Goal: Task Accomplishment & Management: Complete application form

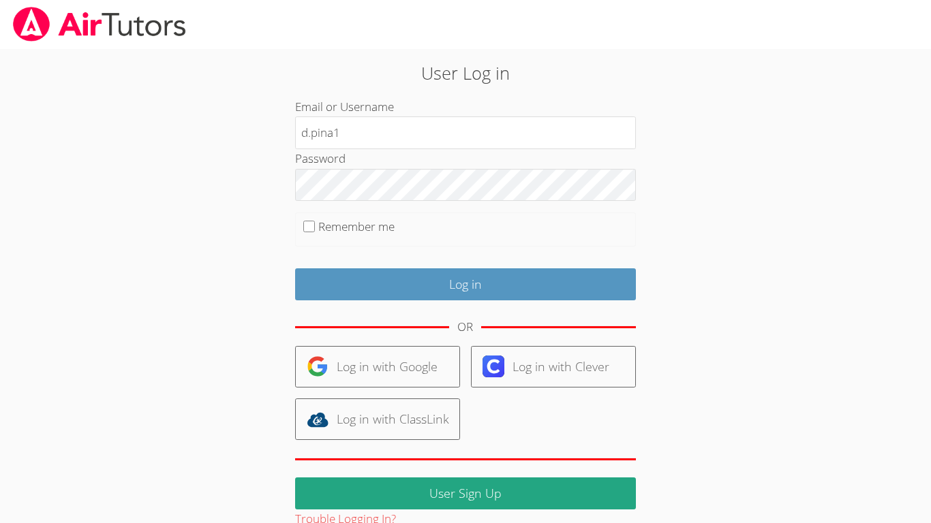
type input "[EMAIL_ADDRESS][DOMAIN_NAME]"
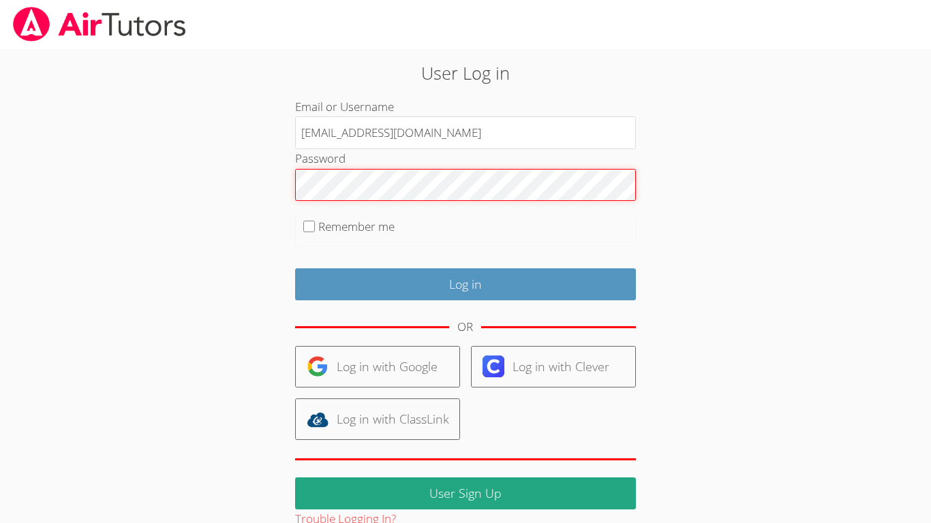
click at [295, 269] on input "Log in" at bounding box center [465, 285] width 341 height 32
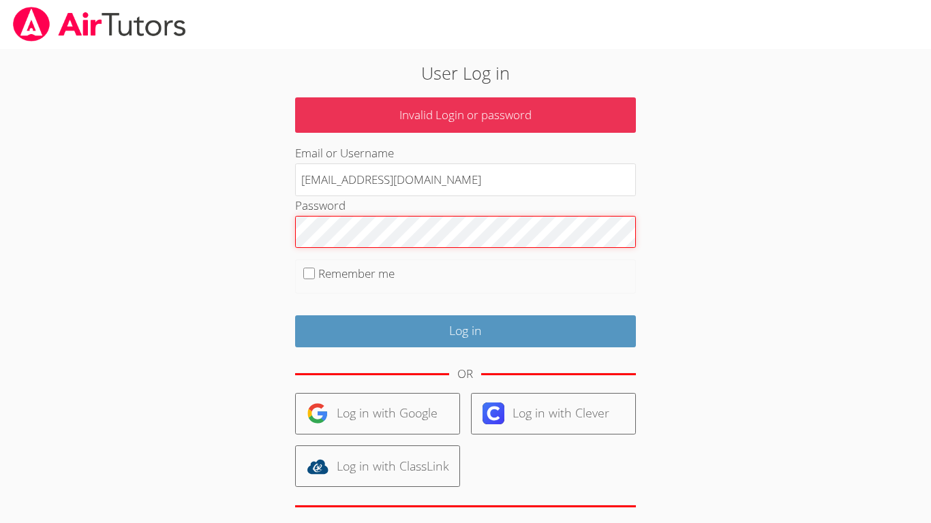
click at [295, 316] on input "Log in" at bounding box center [465, 332] width 341 height 32
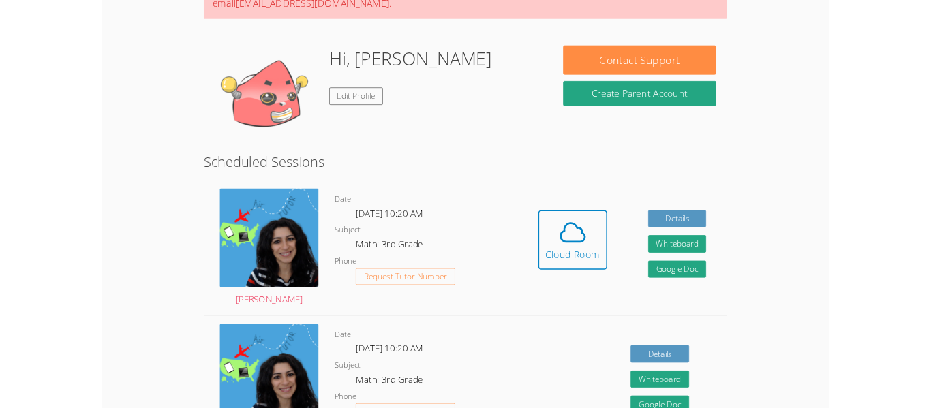
scroll to position [164, 0]
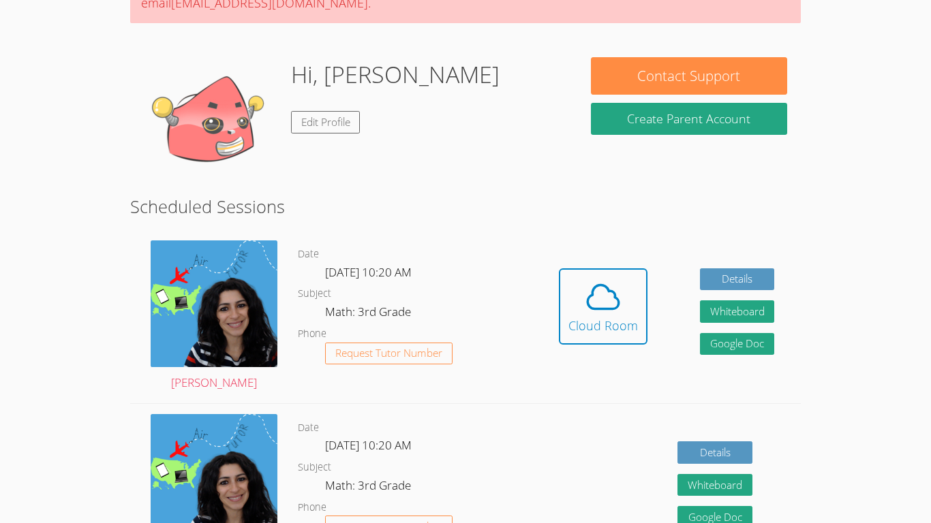
click at [307, 288] on dt "Subject" at bounding box center [314, 294] width 33 height 17
click at [566, 312] on button "Cloud Room" at bounding box center [603, 307] width 89 height 76
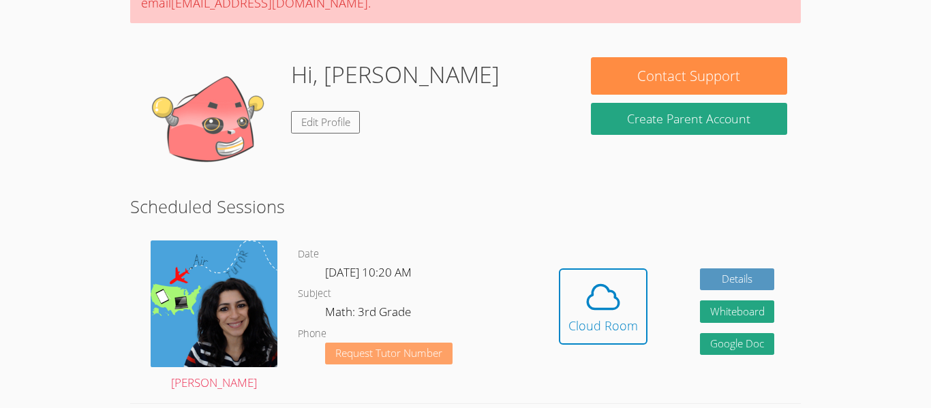
click at [404, 352] on span "Request Tutor Number" at bounding box center [388, 353] width 107 height 10
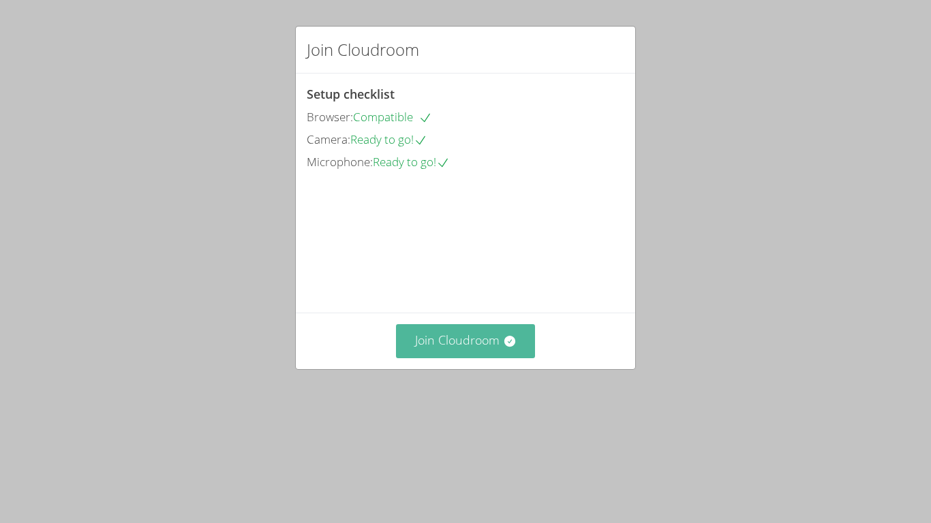
click at [499, 358] on button "Join Cloudroom" at bounding box center [466, 340] width 140 height 33
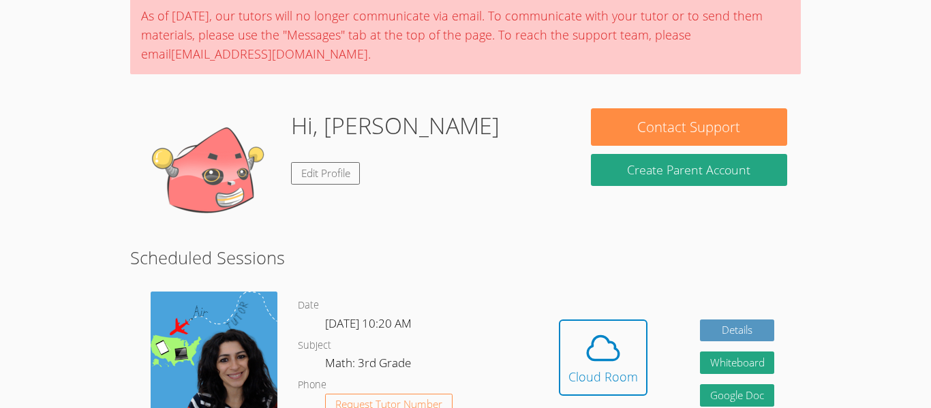
scroll to position [65, 0]
click at [593, 337] on icon at bounding box center [603, 348] width 38 height 38
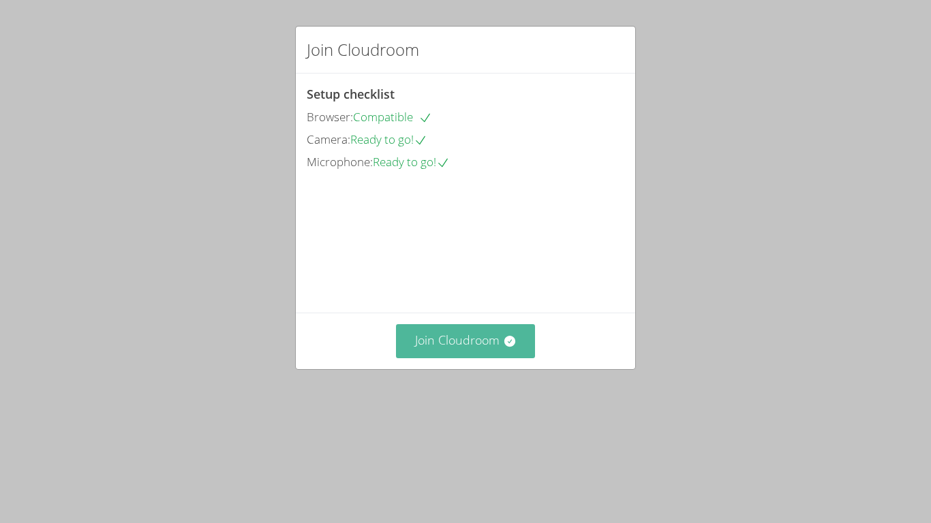
click at [482, 358] on button "Join Cloudroom" at bounding box center [466, 340] width 140 height 33
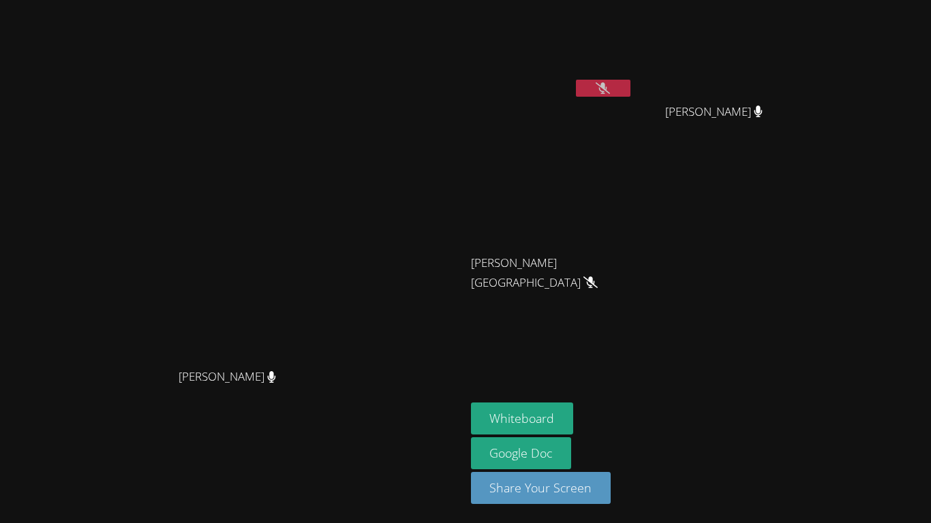
click at [630, 80] on button at bounding box center [603, 88] width 55 height 17
click at [630, 81] on button at bounding box center [603, 88] width 55 height 17
click at [610, 90] on icon at bounding box center [603, 88] width 14 height 12
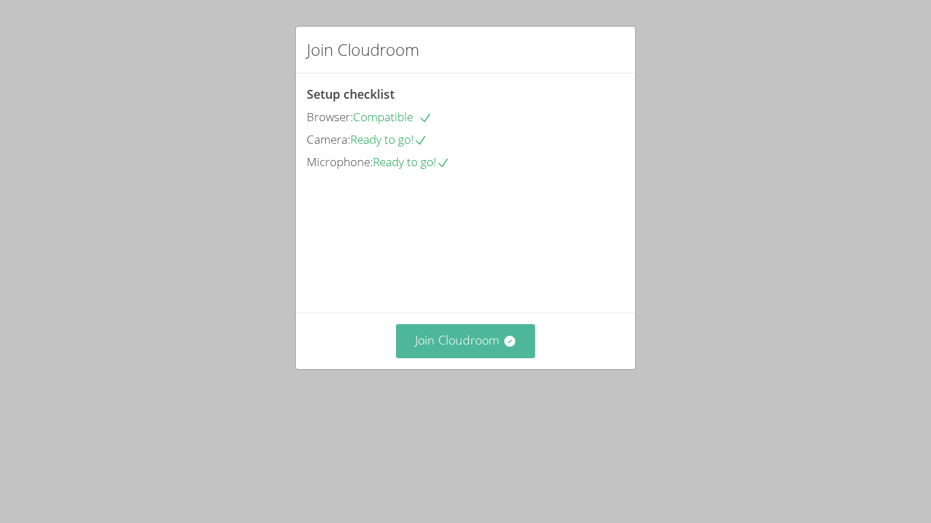
click at [470, 358] on button "Join Cloudroom" at bounding box center [466, 340] width 140 height 33
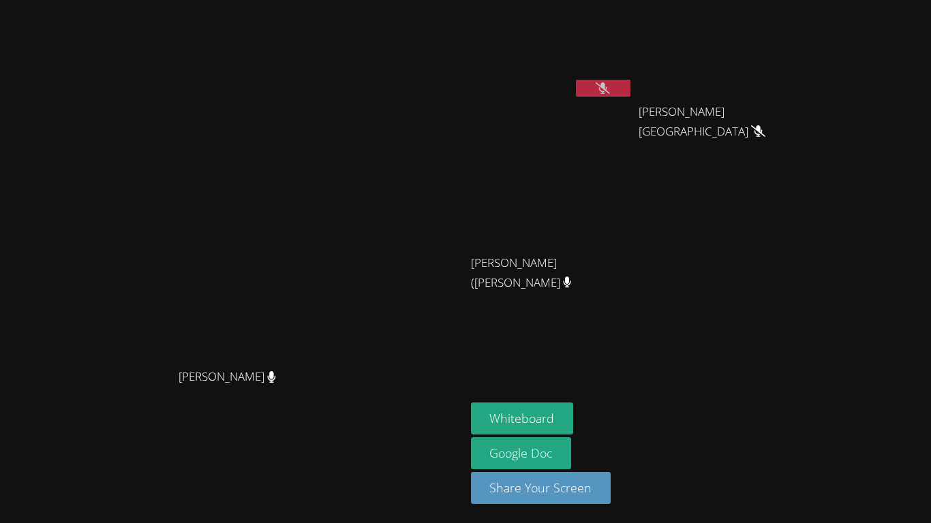
click at [630, 81] on button at bounding box center [603, 88] width 55 height 17
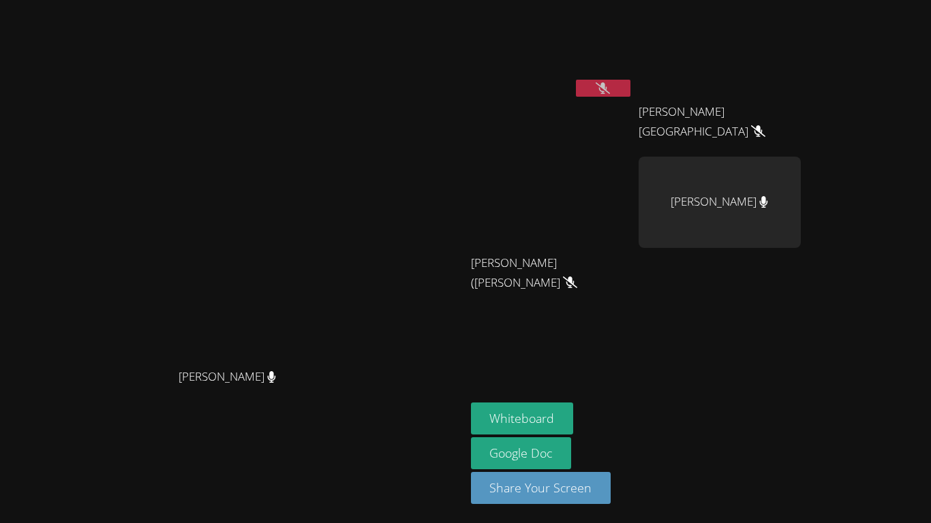
click at [630, 81] on button at bounding box center [603, 88] width 55 height 17
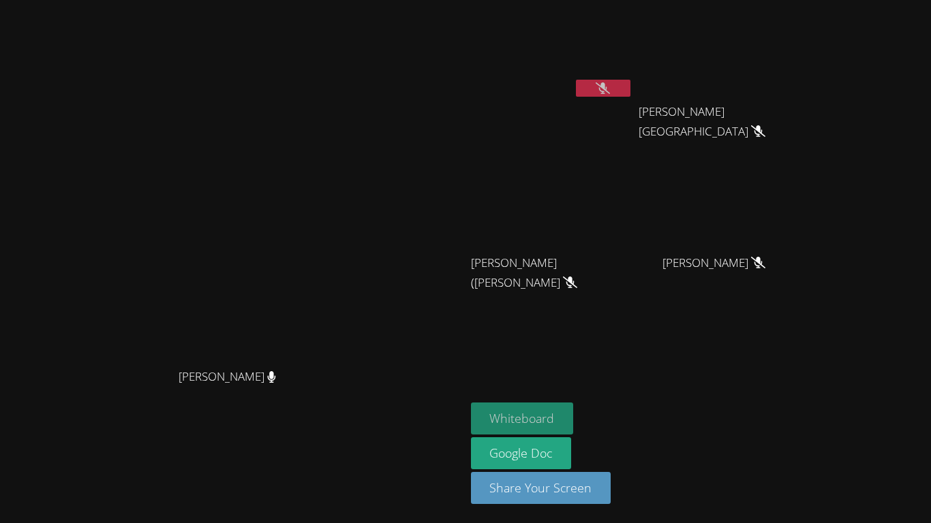
click at [574, 410] on button "Whiteboard" at bounding box center [522, 419] width 103 height 32
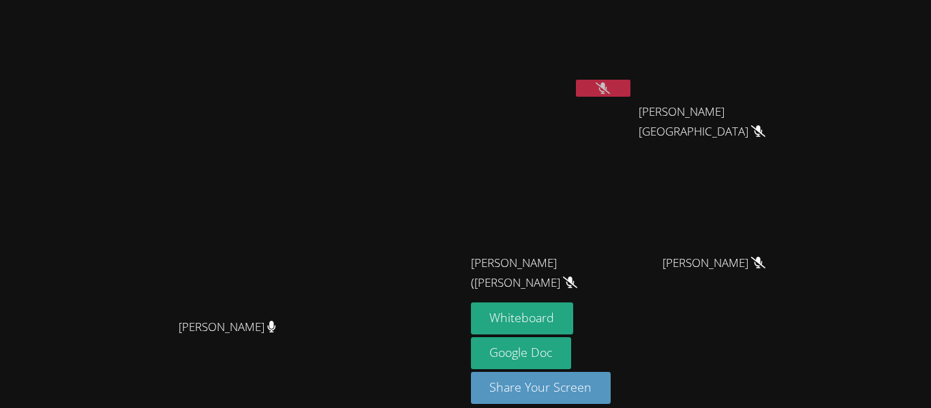
click at [630, 85] on button at bounding box center [603, 88] width 55 height 17
click at [607, 85] on icon at bounding box center [603, 88] width 8 height 12
click at [630, 82] on button at bounding box center [603, 88] width 55 height 17
click at [610, 93] on icon at bounding box center [603, 88] width 14 height 12
click at [630, 93] on button at bounding box center [603, 88] width 55 height 17
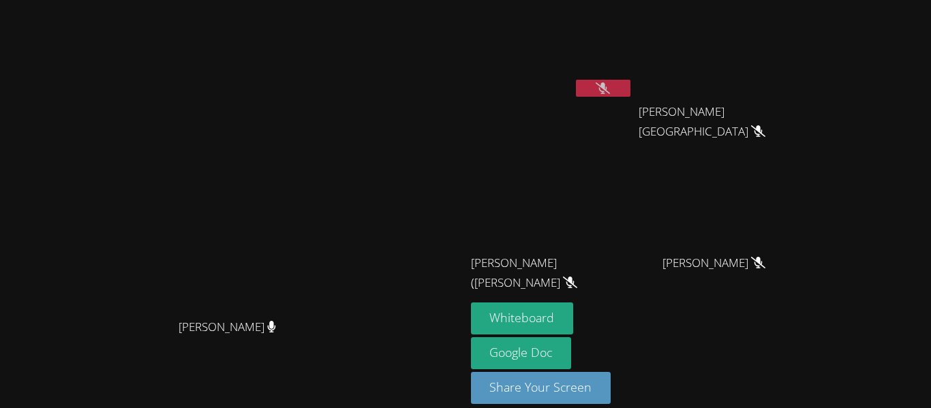
click at [630, 85] on button at bounding box center [603, 88] width 55 height 17
click at [630, 95] on button at bounding box center [603, 88] width 55 height 17
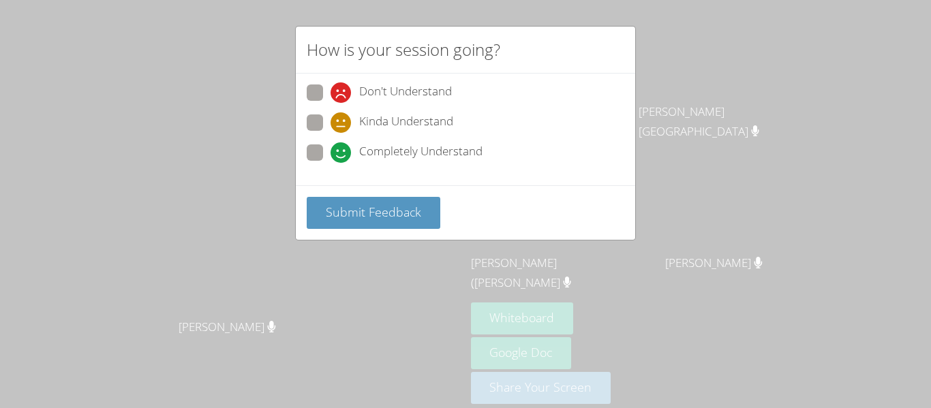
click at [331, 163] on span at bounding box center [331, 163] width 0 height 0
click at [331, 145] on input "Completely Understand" at bounding box center [337, 150] width 12 height 12
radio input "true"
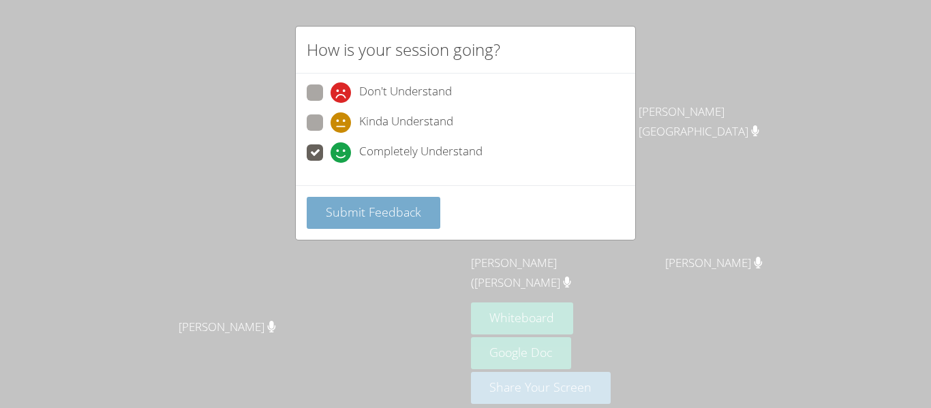
click at [399, 221] on button "Submit Feedback" at bounding box center [374, 213] width 134 height 32
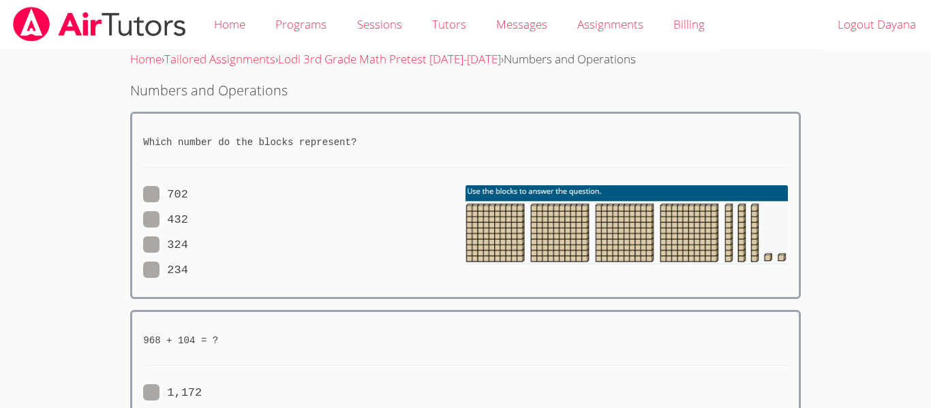
click at [188, 217] on span at bounding box center [188, 219] width 0 height 13
click at [188, 217] on input "432" at bounding box center [194, 217] width 12 height 12
radio input "true"
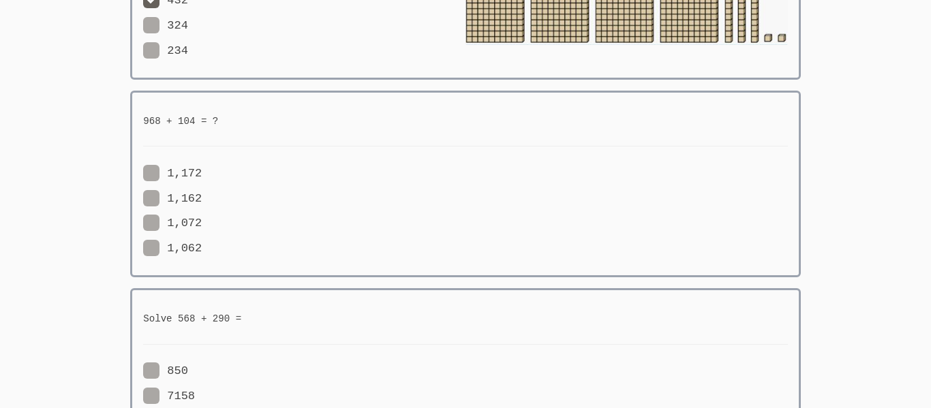
scroll to position [245, 0]
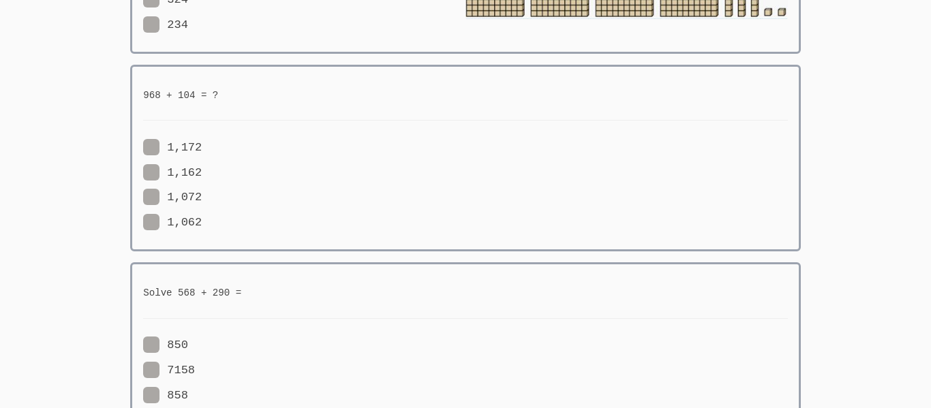
click at [143, 214] on label "1,062" at bounding box center [172, 223] width 59 height 18
click at [202, 214] on input "1,062" at bounding box center [208, 220] width 12 height 12
radio input "true"
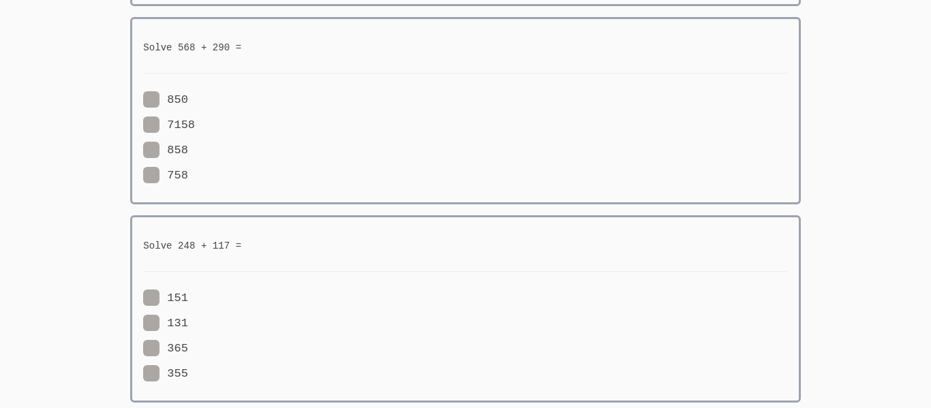
scroll to position [518, 0]
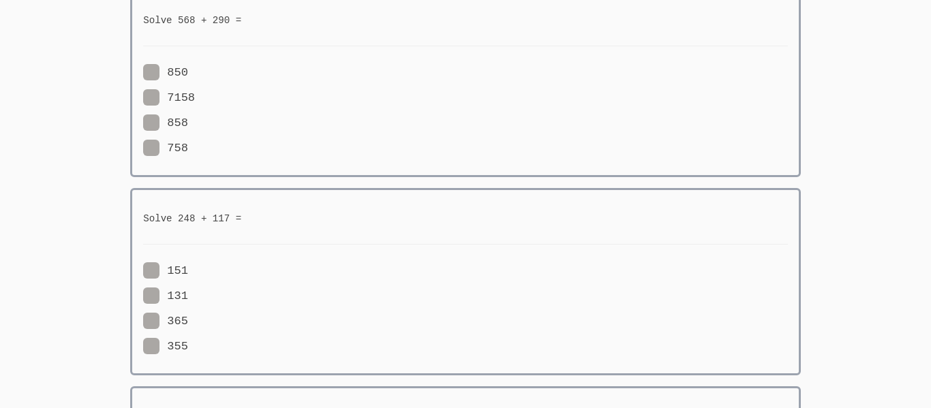
click at [188, 143] on span at bounding box center [188, 148] width 0 height 13
click at [188, 143] on input "758" at bounding box center [194, 146] width 12 height 12
radio input "true"
click at [195, 97] on span at bounding box center [195, 97] width 0 height 13
click at [195, 97] on input "7158" at bounding box center [201, 95] width 12 height 12
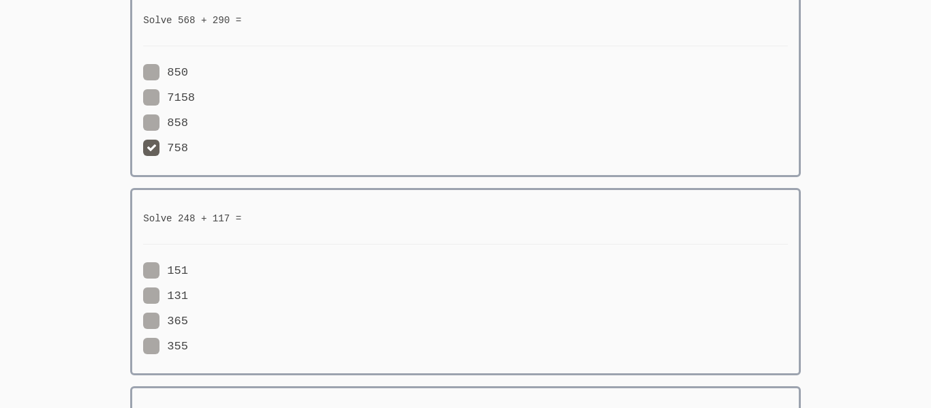
radio input "true"
click at [195, 97] on span at bounding box center [195, 97] width 0 height 13
click at [195, 97] on input "7158" at bounding box center [201, 95] width 12 height 12
click at [148, 112] on div "850 7158 858 758" at bounding box center [304, 110] width 322 height 95
click at [188, 121] on span at bounding box center [188, 123] width 0 height 13
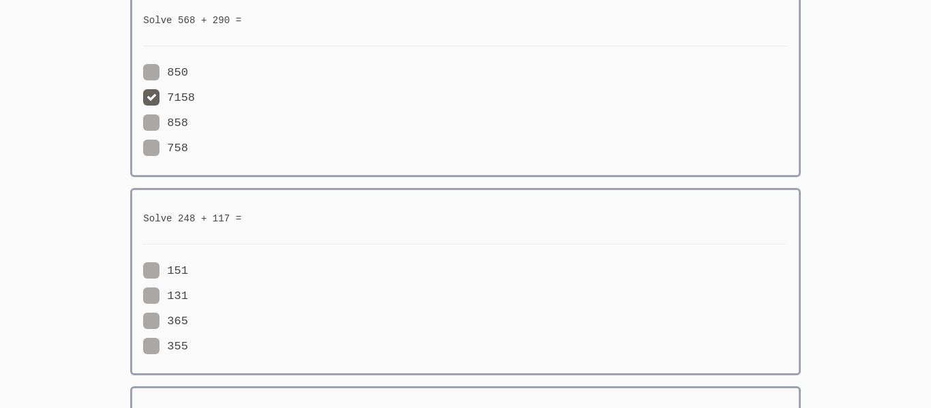
click at [188, 121] on input "858" at bounding box center [194, 120] width 12 height 12
radio input "true"
click at [188, 70] on span at bounding box center [188, 72] width 0 height 13
click at [188, 70] on input "850" at bounding box center [194, 70] width 12 height 12
radio input "true"
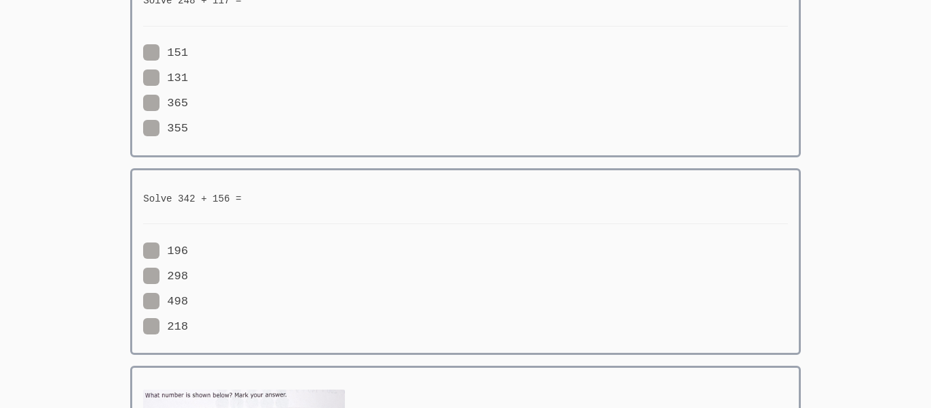
scroll to position [709, 0]
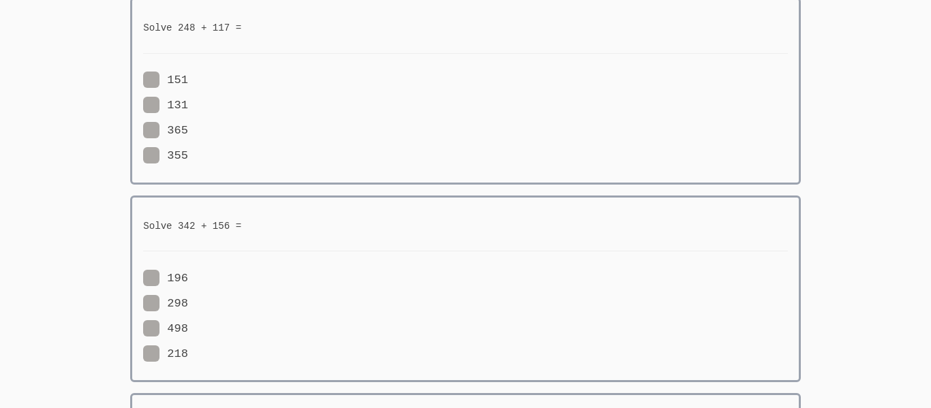
click at [188, 132] on span at bounding box center [188, 130] width 0 height 13
click at [188, 132] on input "365" at bounding box center [194, 128] width 12 height 12
radio input "true"
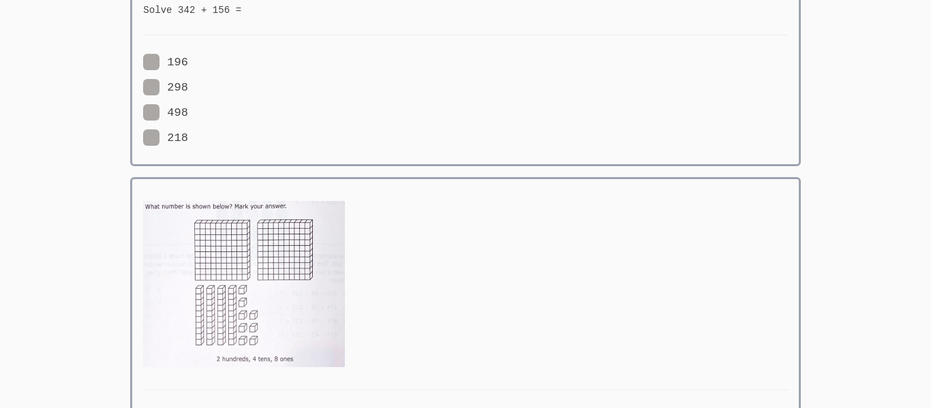
scroll to position [927, 0]
click at [188, 104] on span at bounding box center [188, 110] width 0 height 13
click at [188, 104] on input "498" at bounding box center [194, 108] width 12 height 12
radio input "true"
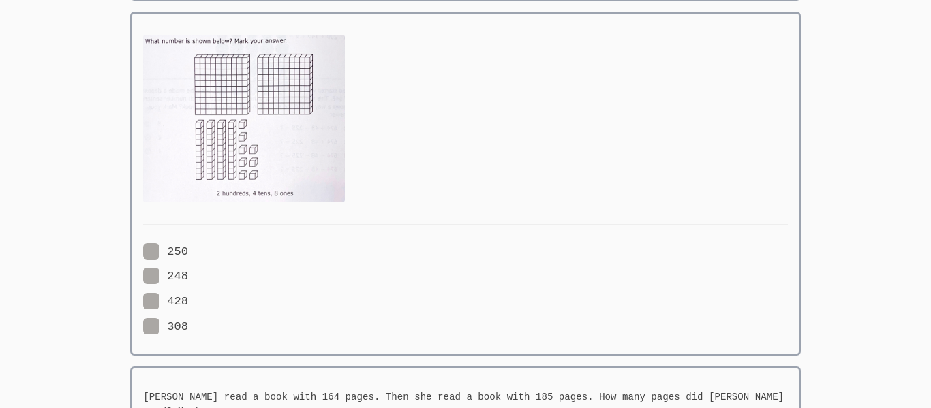
scroll to position [1118, 0]
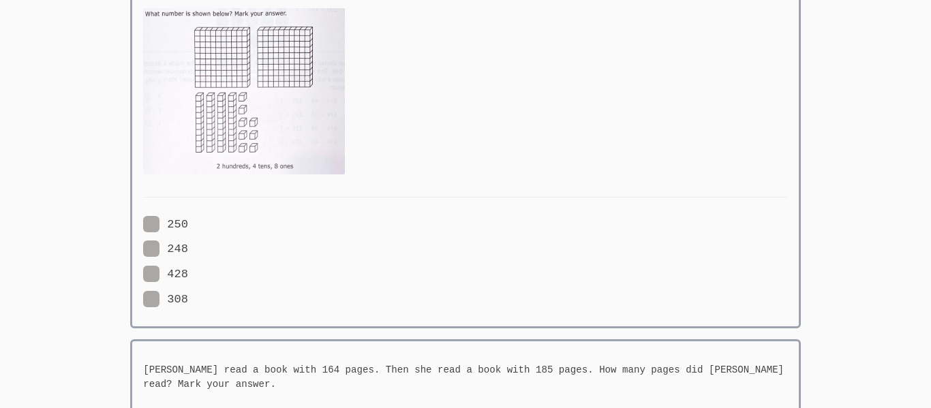
click at [188, 243] on span at bounding box center [188, 249] width 0 height 13
click at [188, 241] on input "248" at bounding box center [194, 247] width 12 height 12
radio input "true"
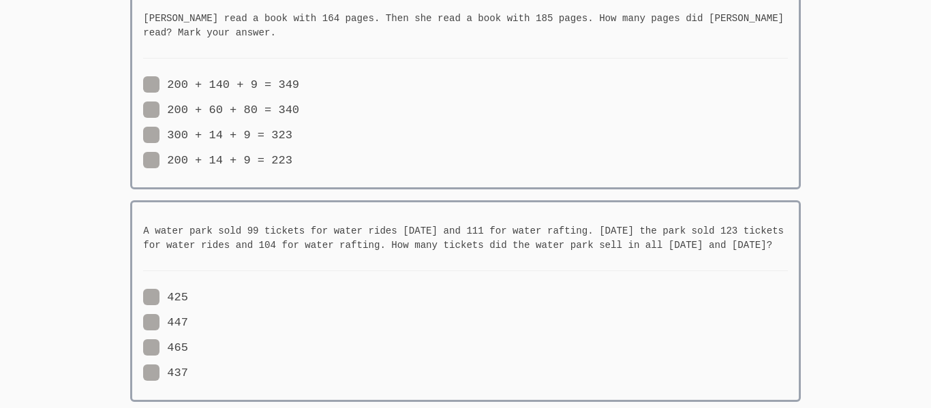
scroll to position [1472, 0]
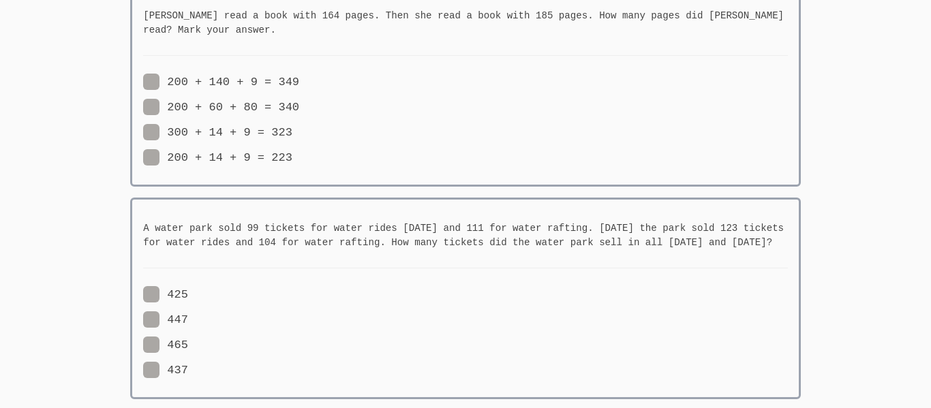
click at [299, 76] on span at bounding box center [299, 82] width 0 height 13
click at [299, 74] on input "200 + 140 + 9 = 349" at bounding box center [305, 80] width 12 height 12
radio input "true"
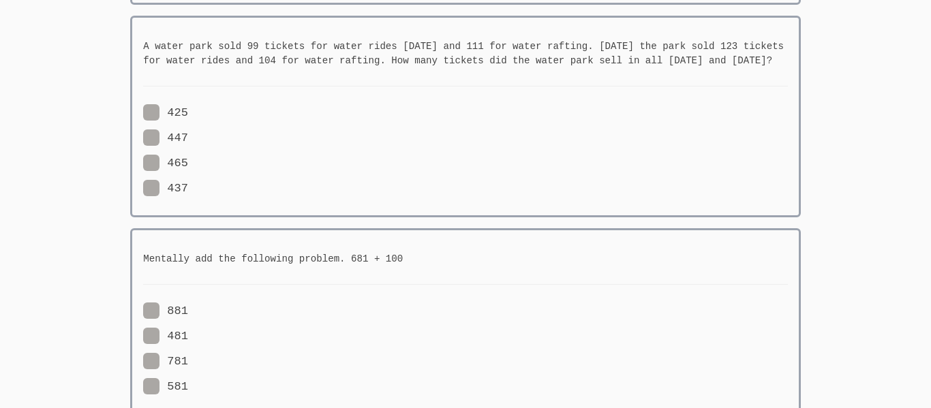
scroll to position [1681, 0]
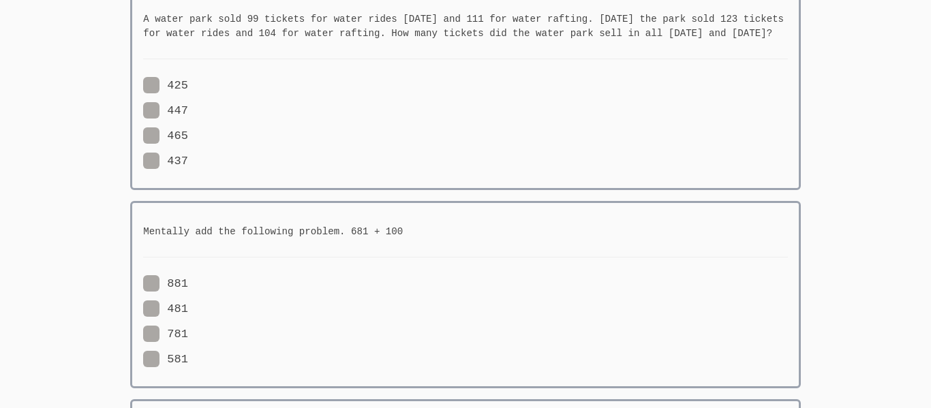
click at [155, 100] on div "425 447 465 437" at bounding box center [304, 123] width 322 height 95
click at [134, 76] on div "A water park sold 99 tickets for water rides [DATE] and 111 for water rafting. …" at bounding box center [465, 89] width 671 height 202
click at [188, 82] on span at bounding box center [188, 85] width 0 height 13
click at [188, 82] on input "425" at bounding box center [194, 83] width 12 height 12
radio input "true"
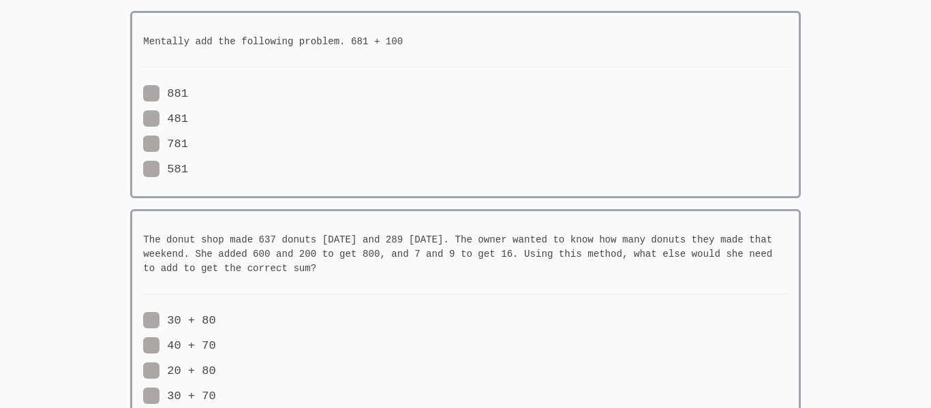
scroll to position [1872, 0]
click at [188, 139] on span at bounding box center [188, 143] width 0 height 13
click at [188, 139] on input "781" at bounding box center [194, 141] width 12 height 12
radio input "true"
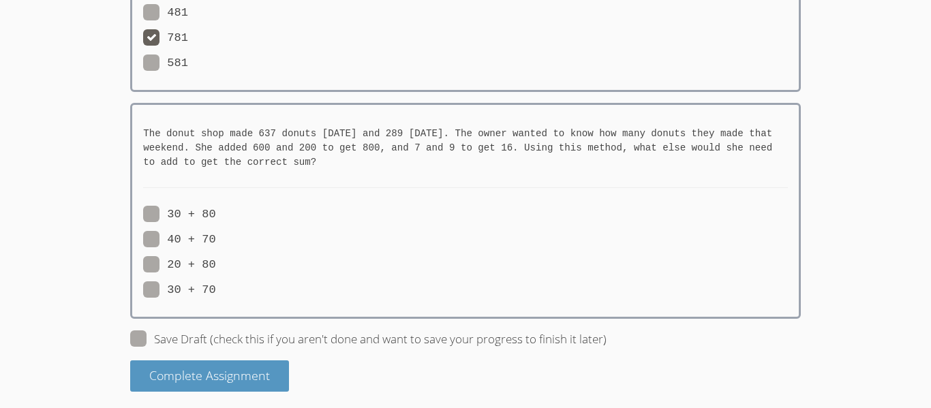
scroll to position [1981, 0]
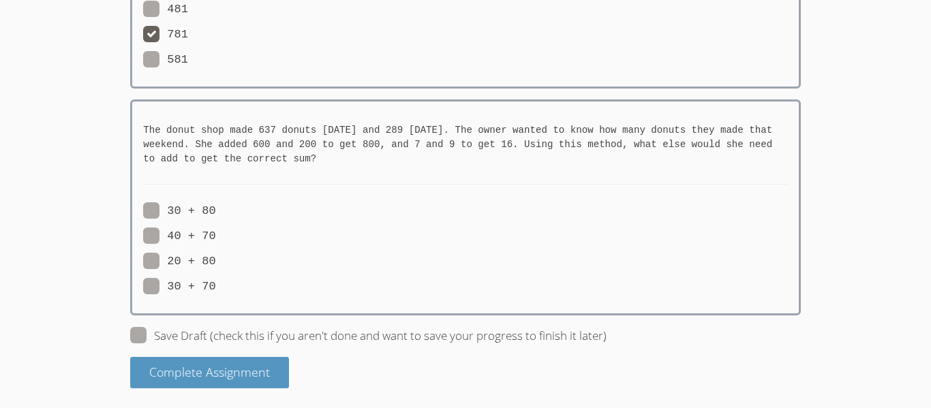
click at [216, 259] on span at bounding box center [216, 261] width 0 height 13
click at [216, 259] on input "20 + 80" at bounding box center [222, 259] width 12 height 12
radio input "true"
click at [607, 335] on span at bounding box center [607, 336] width 0 height 16
click at [607, 335] on input "Save Draft (check this if you aren't done and want to save your progress to fin…" at bounding box center [613, 333] width 12 height 12
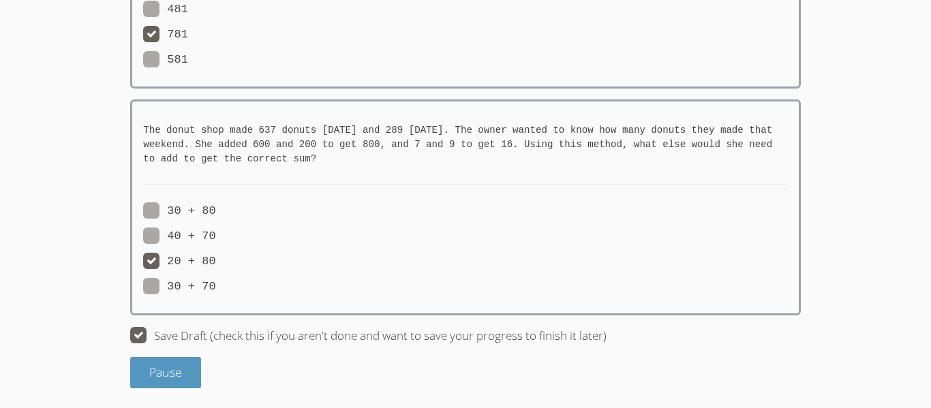
click at [607, 328] on span at bounding box center [607, 336] width 0 height 16
click at [607, 328] on input "Save Draft (check this if you aren't done and want to save your progress to fin…" at bounding box center [613, 333] width 12 height 12
checkbox input "false"
click at [216, 288] on span at bounding box center [216, 286] width 0 height 13
click at [216, 288] on input "30 + 70" at bounding box center [222, 284] width 12 height 12
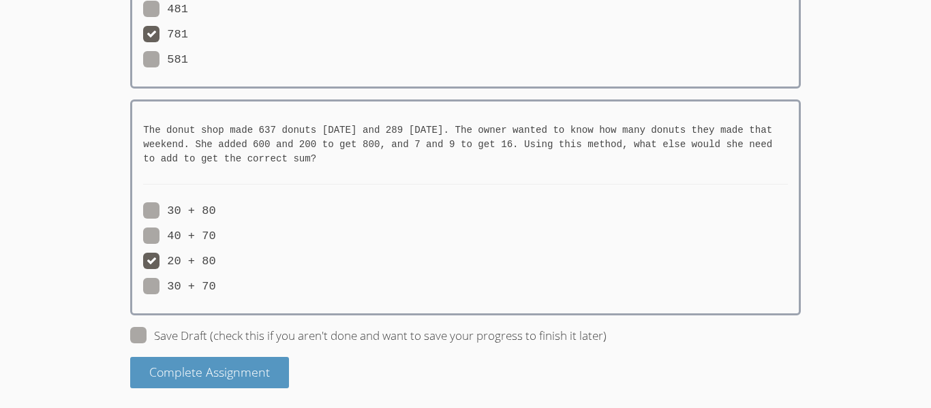
radio input "true"
click at [216, 264] on span at bounding box center [216, 261] width 0 height 13
click at [216, 264] on input "20 + 80" at bounding box center [222, 259] width 12 height 12
radio input "true"
click at [607, 328] on span at bounding box center [607, 336] width 0 height 16
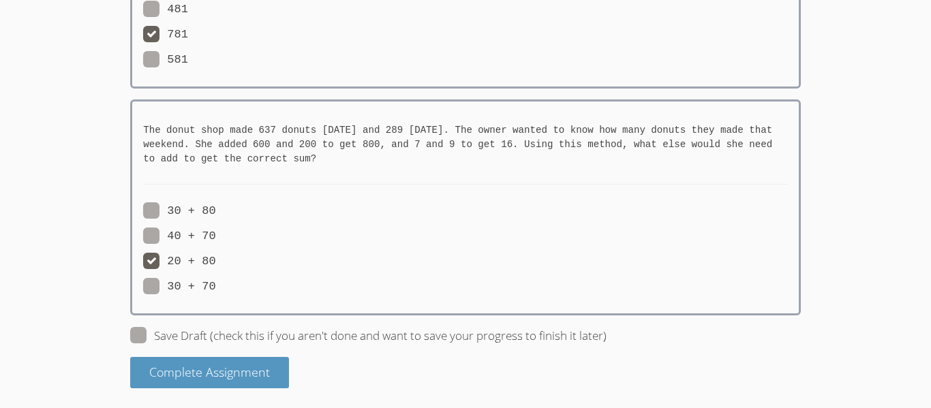
click at [607, 327] on input "Save Draft (check this if you aren't done and want to save your progress to fin…" at bounding box center [613, 333] width 12 height 12
click at [607, 329] on span at bounding box center [607, 336] width 0 height 16
click at [607, 329] on input "Save Draft (check this if you aren't done and want to save your progress to fin…" at bounding box center [613, 333] width 12 height 12
checkbox input "false"
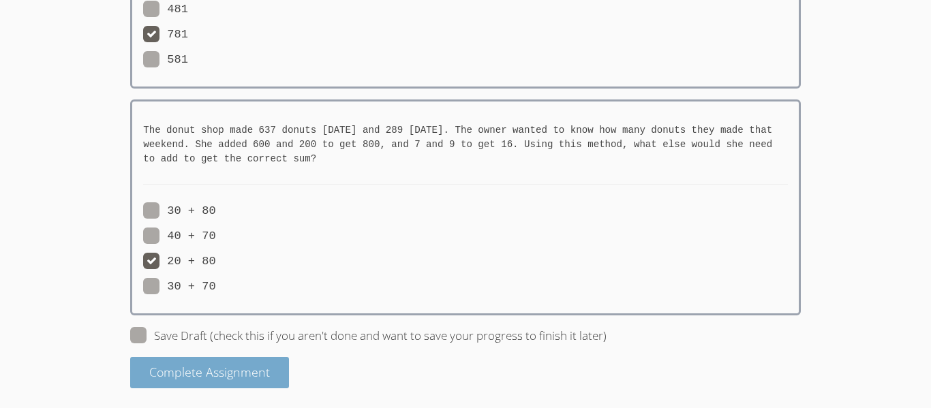
click at [219, 364] on span "Complete Assignment" at bounding box center [209, 372] width 121 height 16
